Goal: Transaction & Acquisition: Download file/media

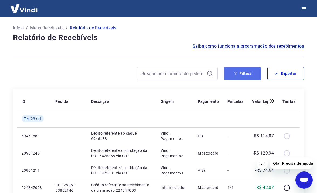
click at [248, 72] on button "Filtros" at bounding box center [242, 73] width 37 height 13
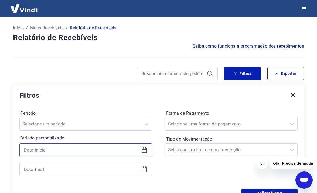
click at [35, 149] on input at bounding box center [81, 150] width 115 height 8
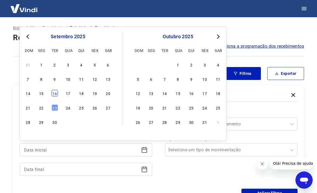
click at [55, 94] on div "16" at bounding box center [55, 93] width 6 height 6
type input "[DATE]"
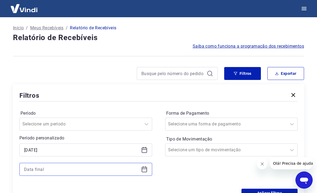
click at [46, 168] on input at bounding box center [81, 170] width 115 height 8
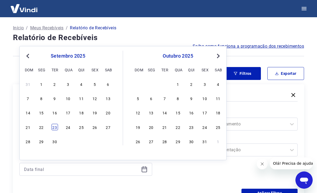
click at [55, 127] on div "23" at bounding box center [55, 127] width 6 height 6
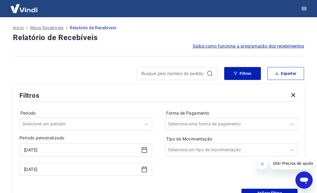
type input "[DATE]"
click at [269, 192] on button "Aplicar filtros" at bounding box center [269, 193] width 56 height 9
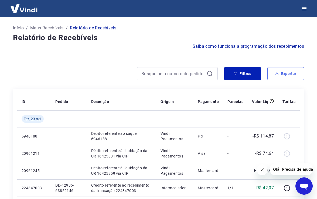
click at [278, 75] on icon "button" at bounding box center [277, 74] width 4 height 4
type input "[DATE]"
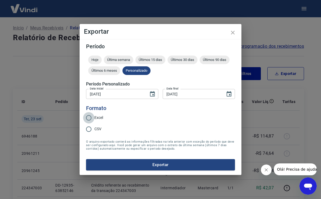
click at [90, 118] on input "Excel" at bounding box center [88, 117] width 11 height 11
radio input "true"
click at [174, 166] on button "Exportar" at bounding box center [160, 164] width 149 height 11
click at [174, 166] on form "Período Hoje Última semana Últimos 15 dias Últimos 30 dias Últimos 90 dias Últi…" at bounding box center [160, 107] width 149 height 127
